Goal: Task Accomplishment & Management: Manage account settings

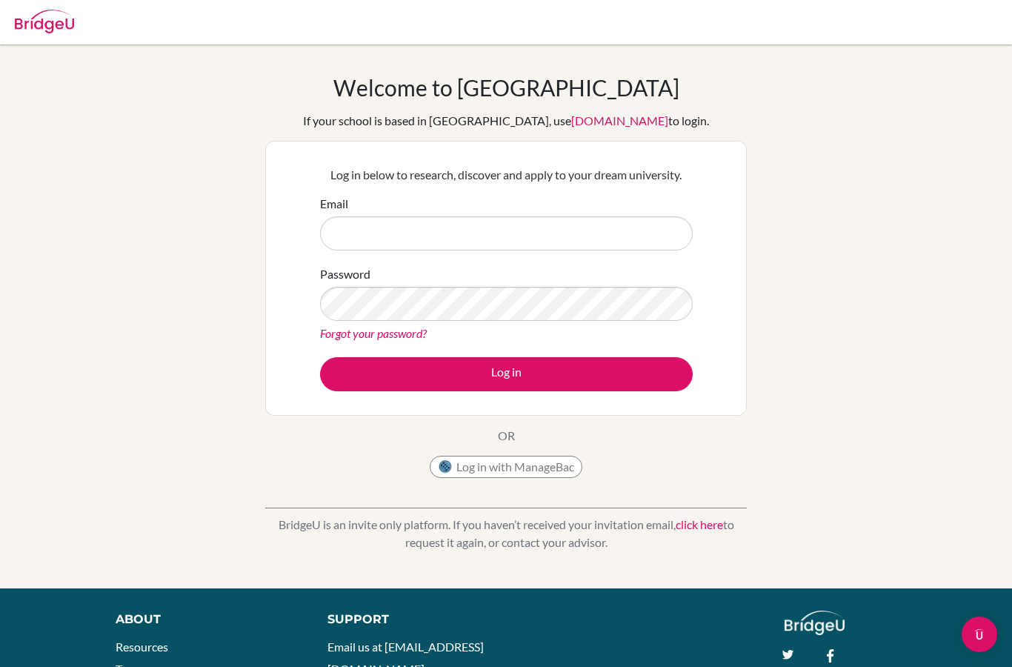
scroll to position [106, 0]
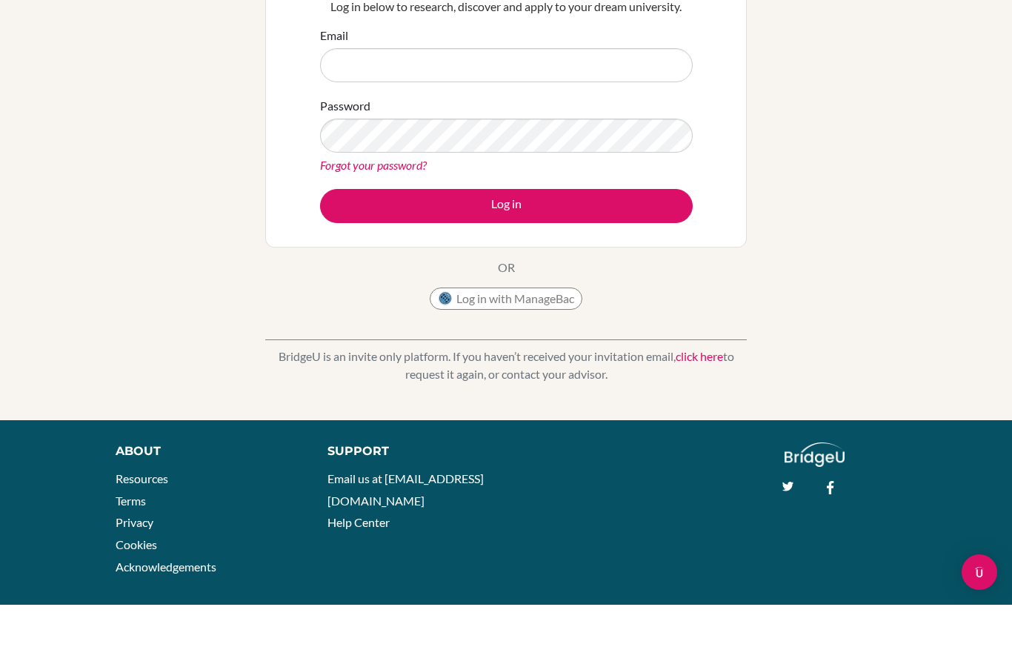
click at [534, 362] on button "Log in with ManageBac" at bounding box center [506, 361] width 153 height 22
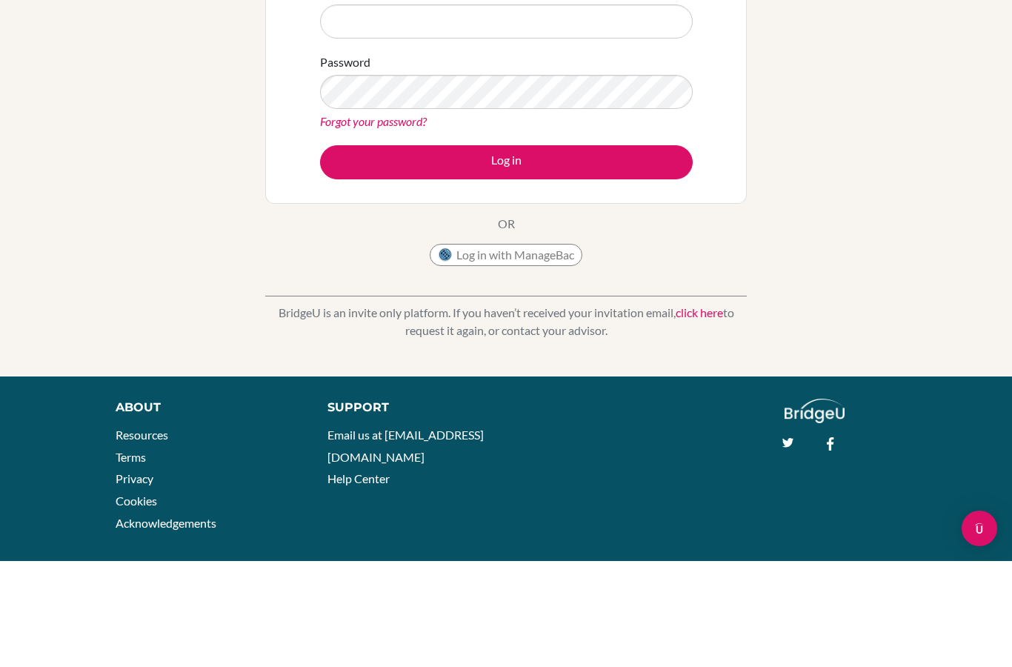
scroll to position [44, 0]
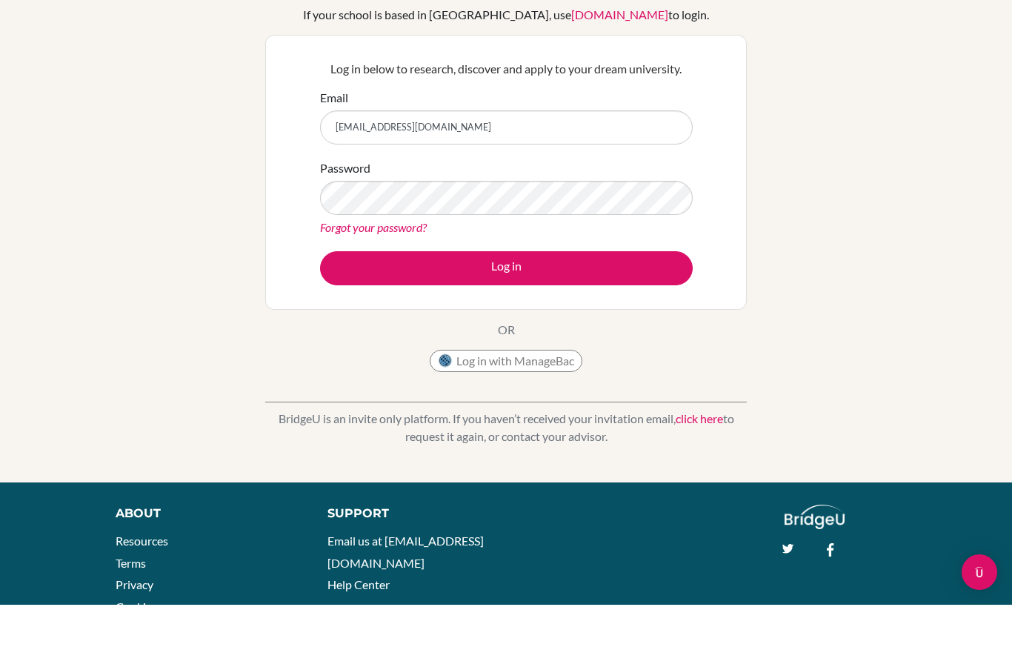
type input "[EMAIL_ADDRESS][DOMAIN_NAME]"
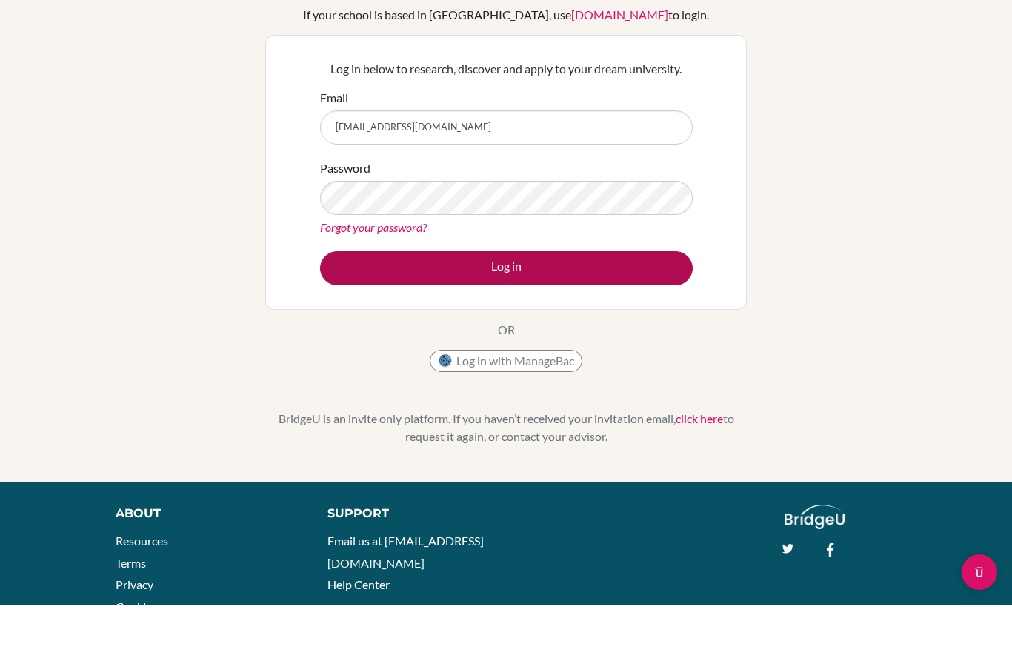
click at [606, 313] on button "Log in" at bounding box center [506, 330] width 373 height 34
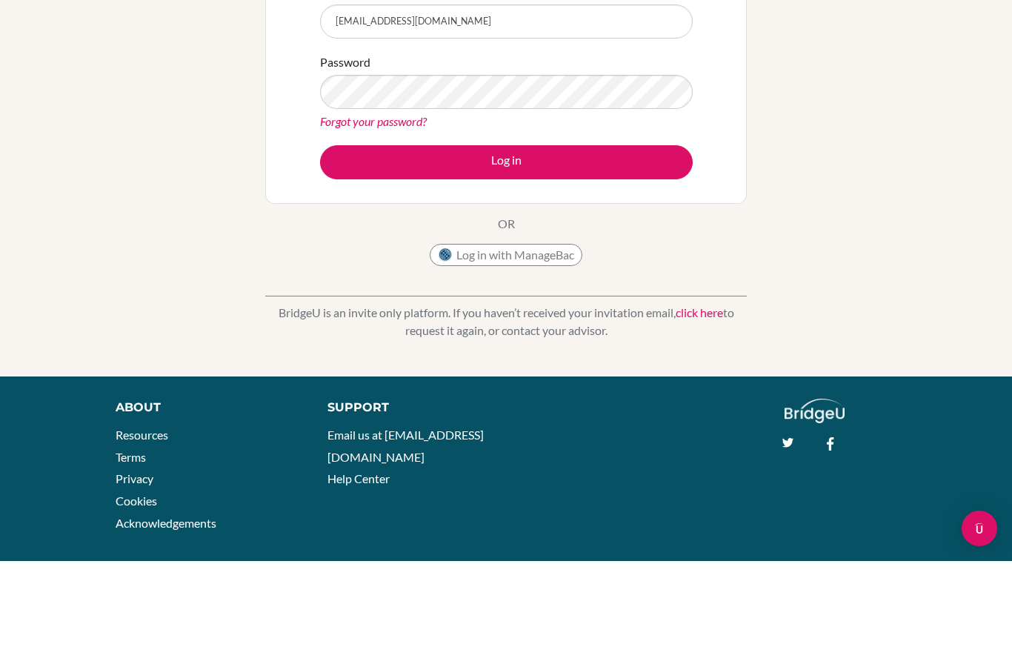
scroll to position [44, 0]
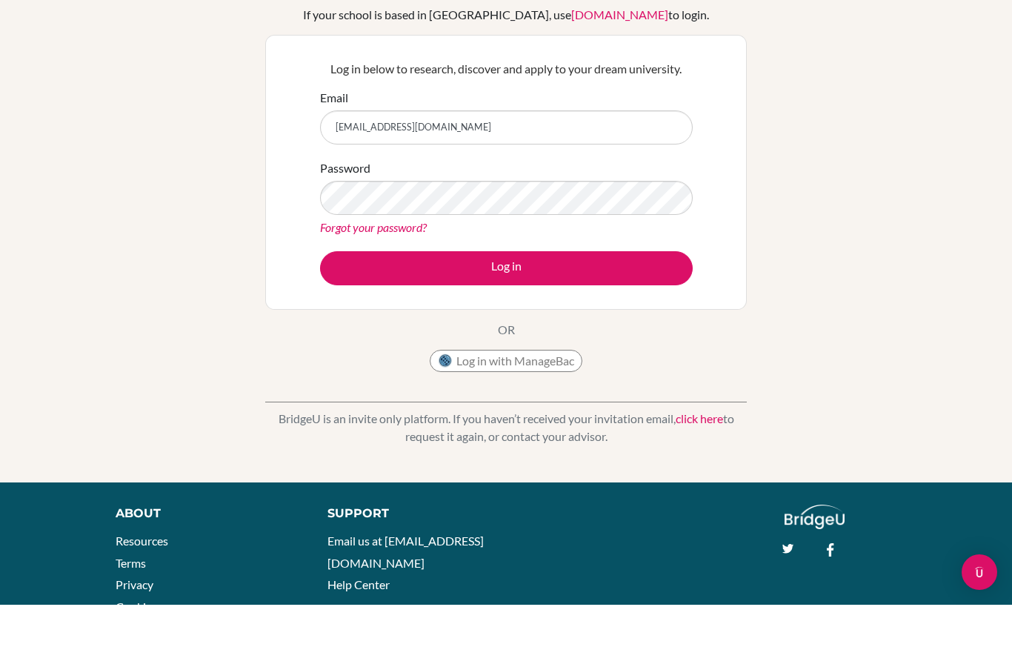
click at [407, 282] on link "Forgot your password?" at bounding box center [373, 289] width 107 height 14
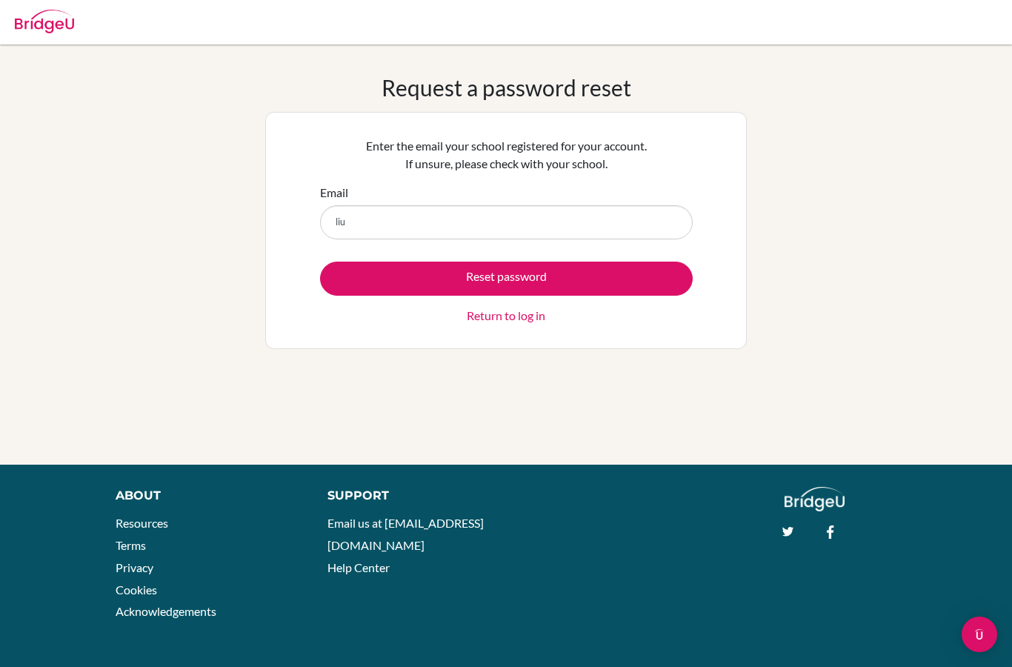
type input "[EMAIL_ADDRESS][DOMAIN_NAME]"
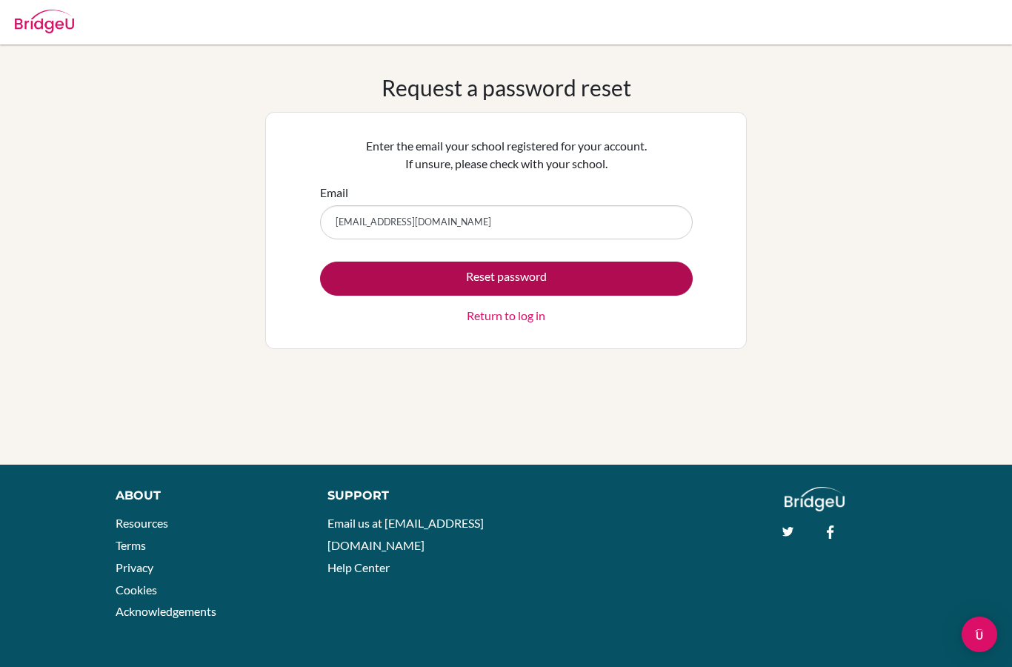
click at [597, 270] on button "Reset password" at bounding box center [506, 278] width 373 height 34
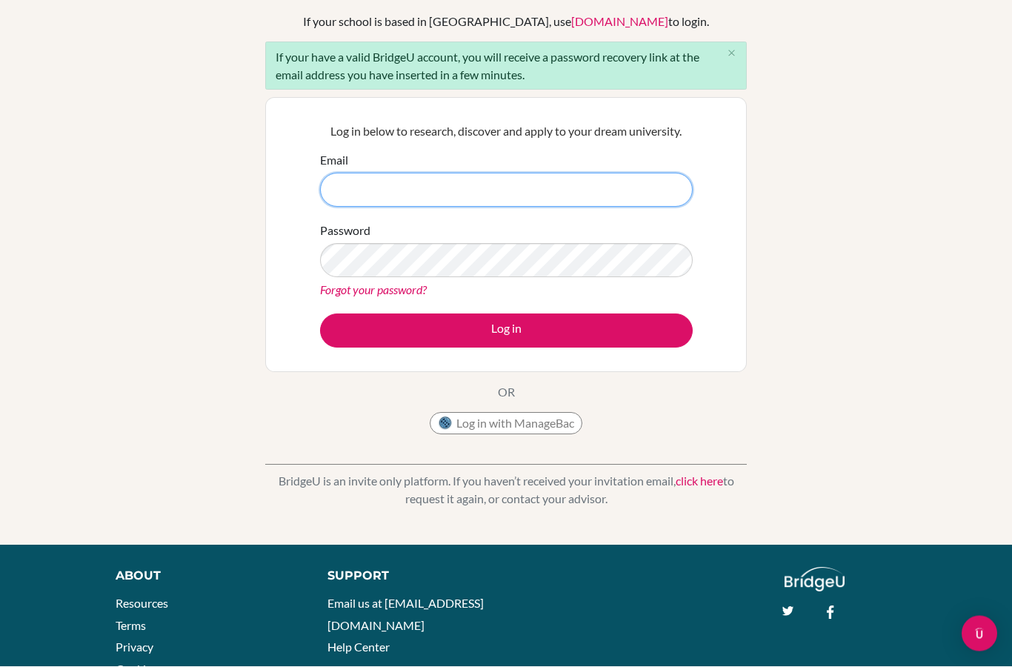
scroll to position [99, 0]
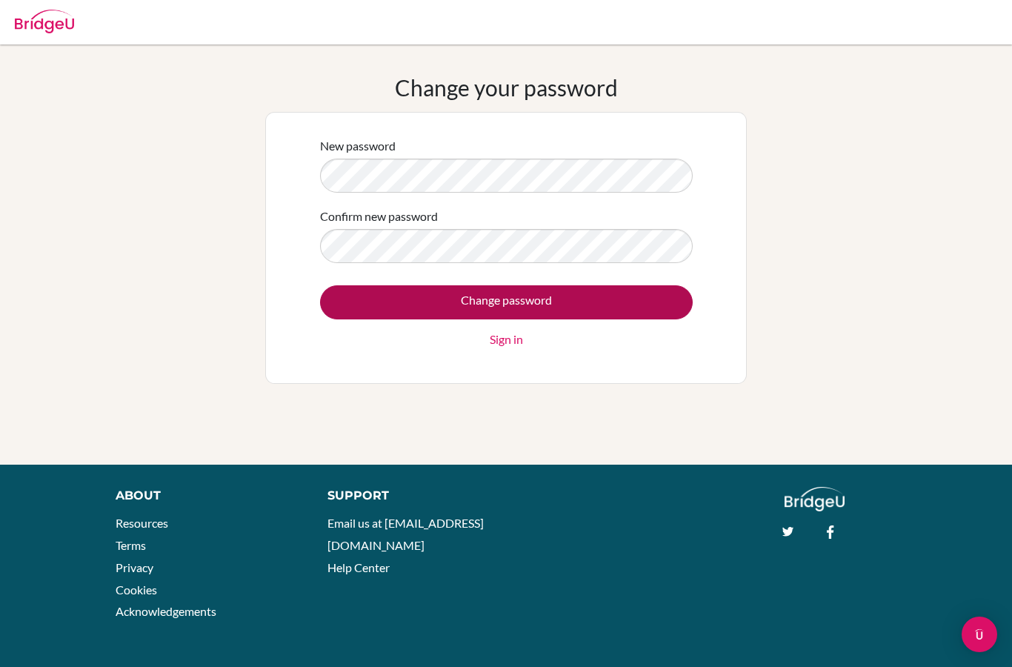
click at [640, 294] on input "Change password" at bounding box center [506, 302] width 373 height 34
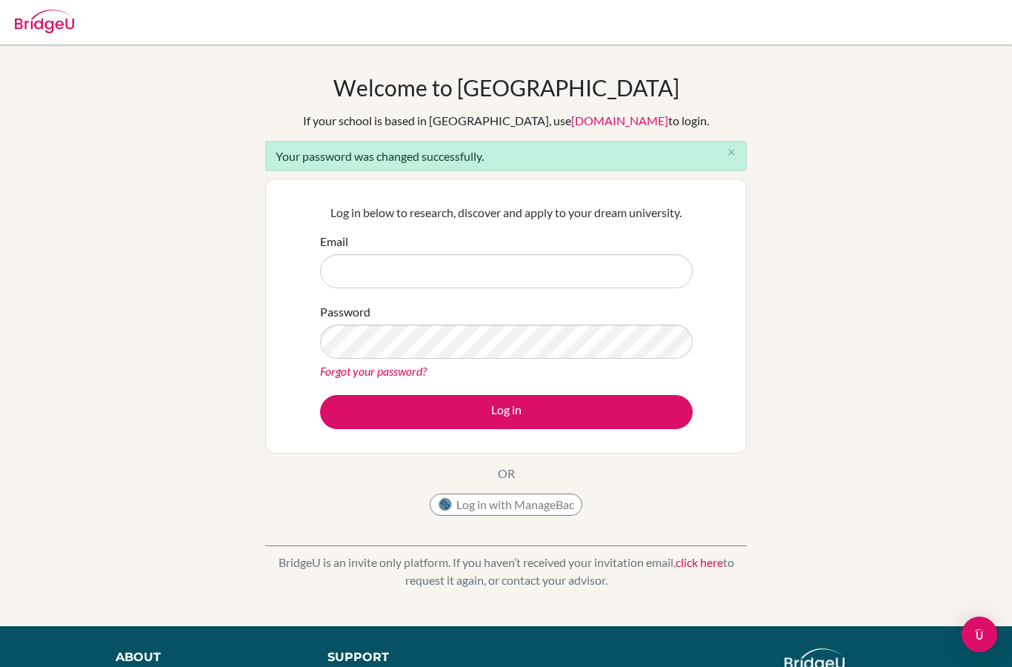
click at [507, 264] on input "Email" at bounding box center [506, 271] width 373 height 34
click at [620, 271] on input "Email" at bounding box center [506, 271] width 373 height 34
click at [553, 271] on input "Email" at bounding box center [506, 271] width 373 height 34
click at [455, 257] on input "Email" at bounding box center [506, 271] width 373 height 34
type input "[EMAIL_ADDRESS][DOMAIN_NAME]"
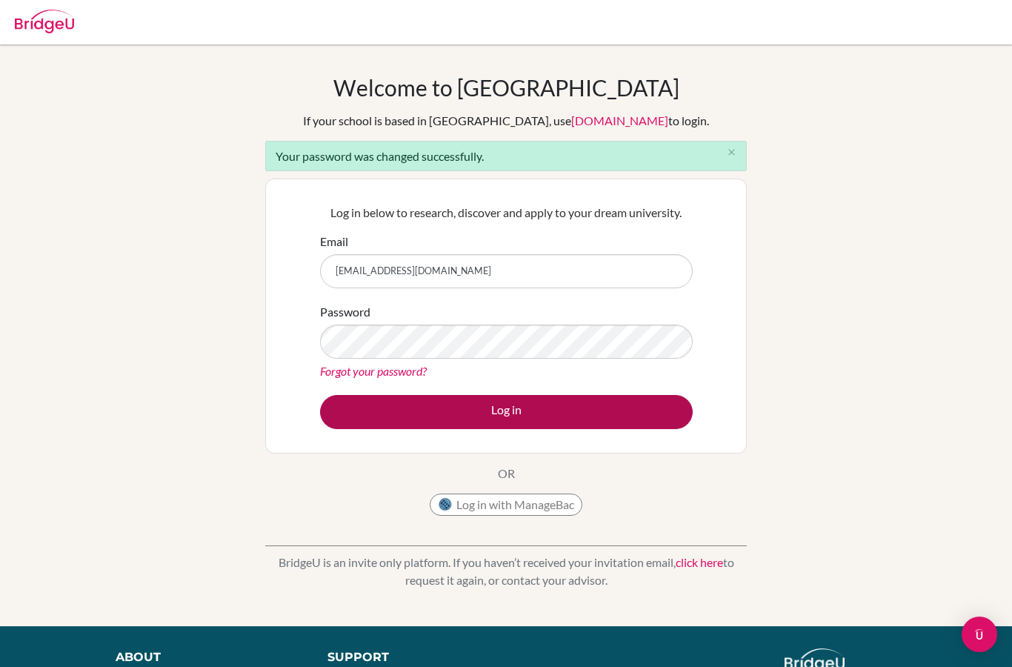
click at [644, 410] on button "Log in" at bounding box center [506, 412] width 373 height 34
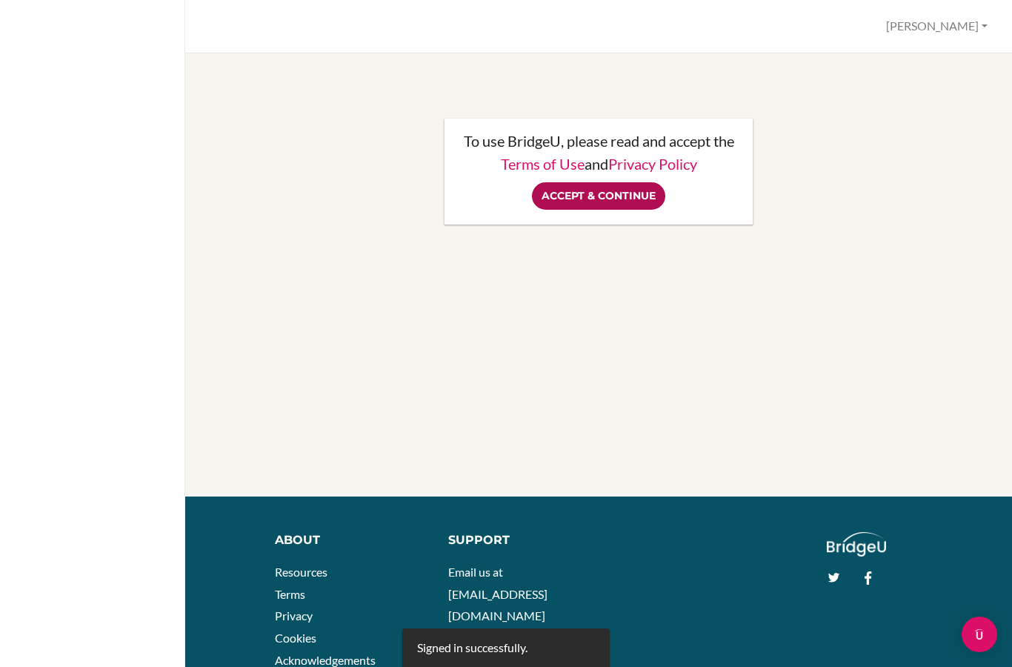
click at [634, 198] on input "Accept & Continue" at bounding box center [598, 195] width 133 height 27
